Goal: Find specific page/section: Find specific page/section

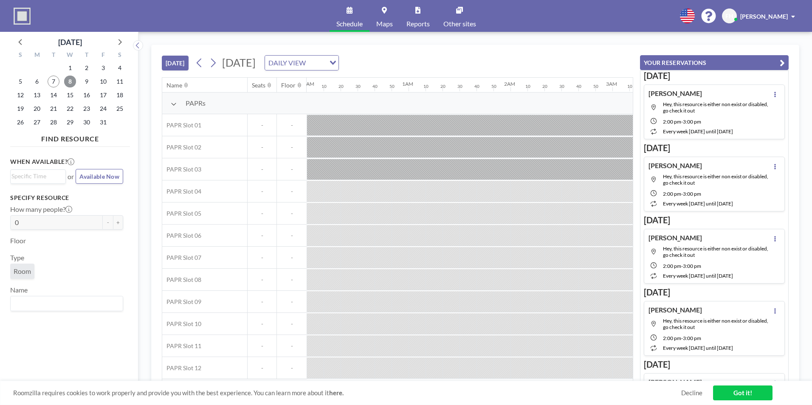
click at [69, 79] on span "8" at bounding box center [70, 82] width 12 height 12
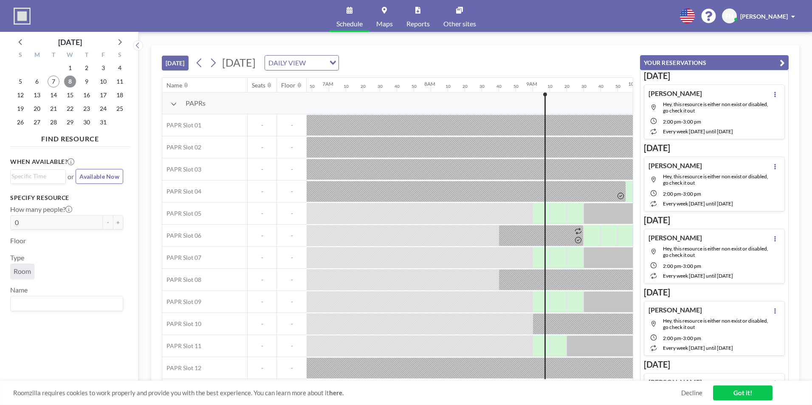
scroll to position [0, 900]
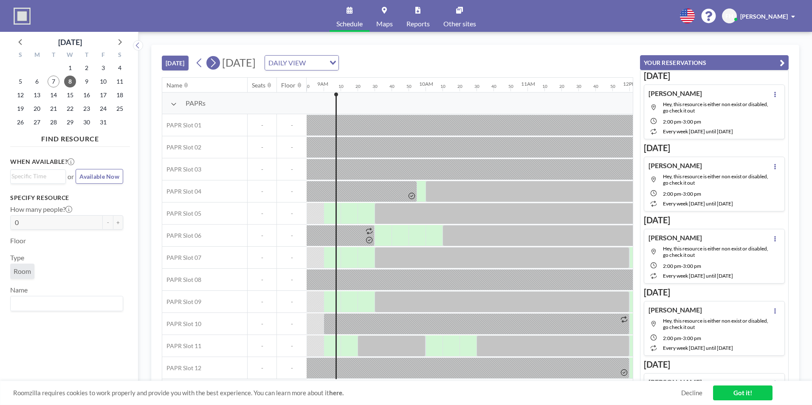
click at [215, 63] on icon at bounding box center [213, 62] width 8 height 13
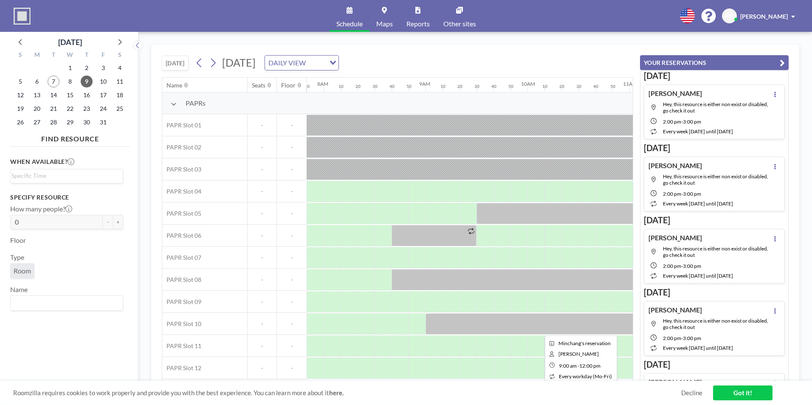
scroll to position [2, 798]
click at [85, 83] on span "9" at bounding box center [87, 82] width 12 height 12
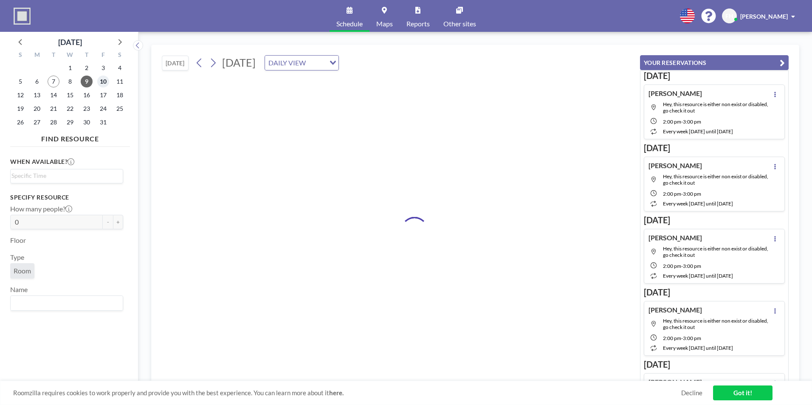
click at [100, 82] on span "10" at bounding box center [103, 82] width 12 height 12
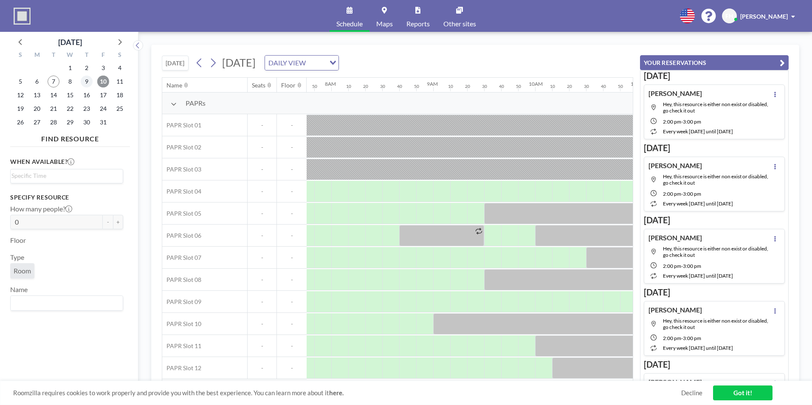
scroll to position [0, 798]
click at [36, 93] on span "13" at bounding box center [37, 95] width 12 height 12
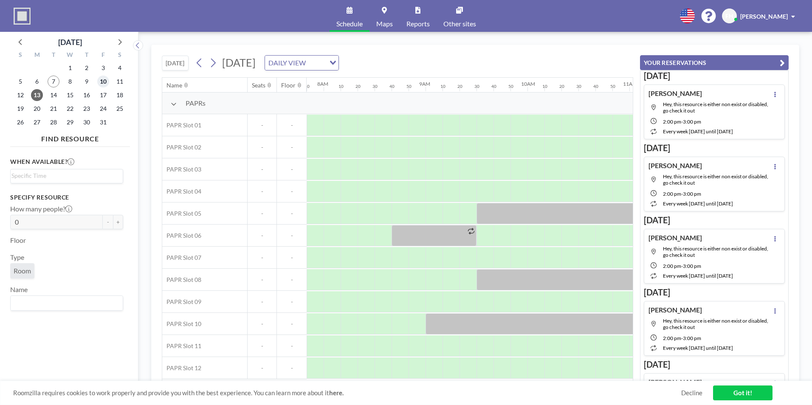
click at [104, 82] on span "10" at bounding box center [103, 82] width 12 height 12
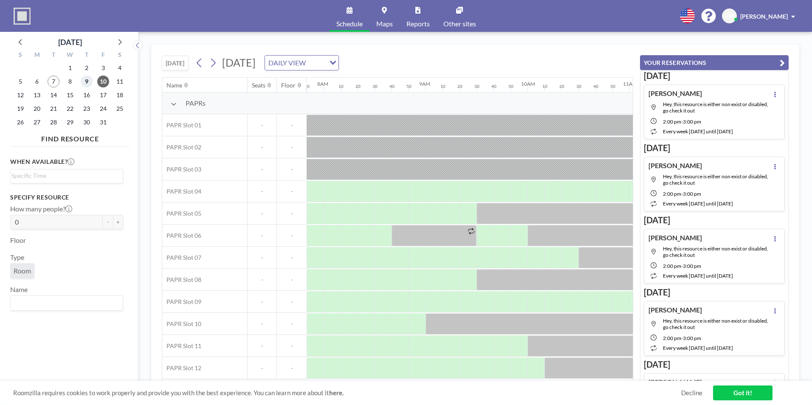
click at [87, 82] on span "9" at bounding box center [87, 82] width 12 height 12
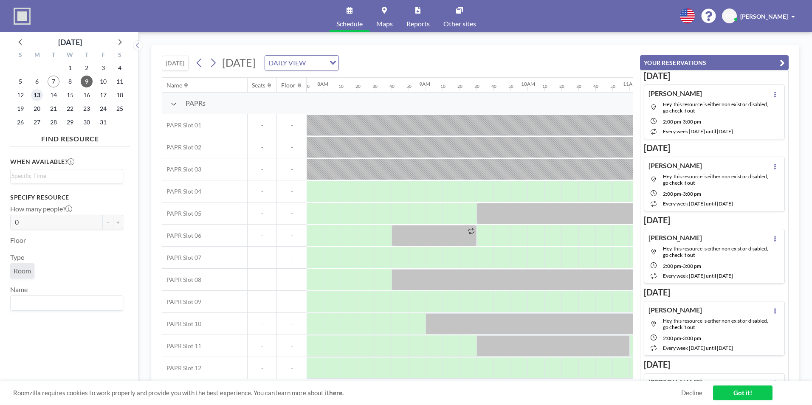
click at [36, 92] on span "13" at bounding box center [37, 95] width 12 height 12
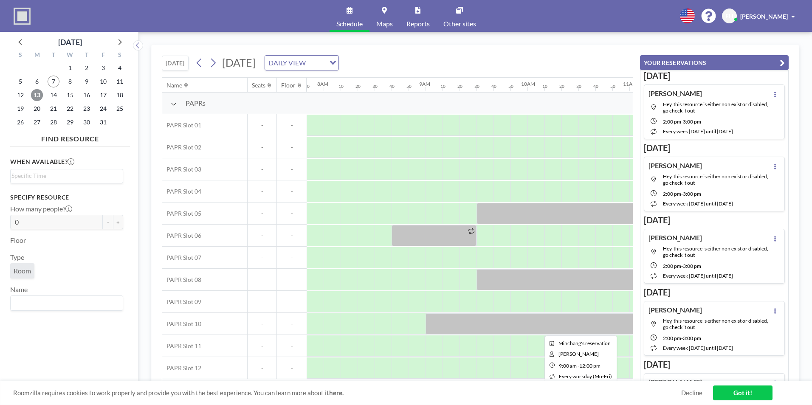
scroll to position [2, 798]
click at [68, 86] on span "8" at bounding box center [70, 82] width 12 height 12
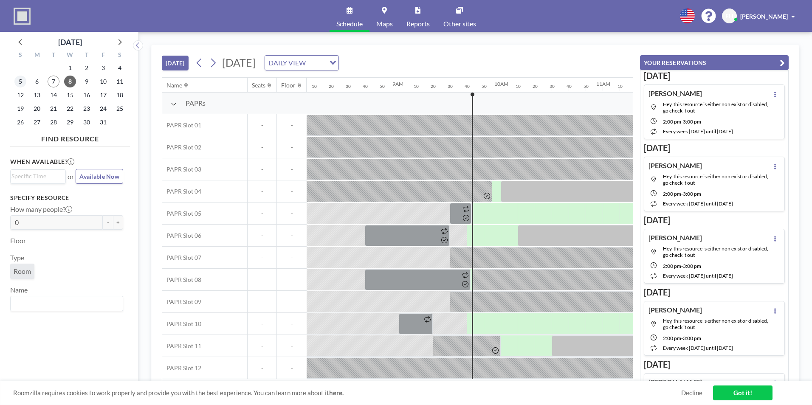
scroll to position [0, 934]
